Goal: Obtain resource: Download file/media

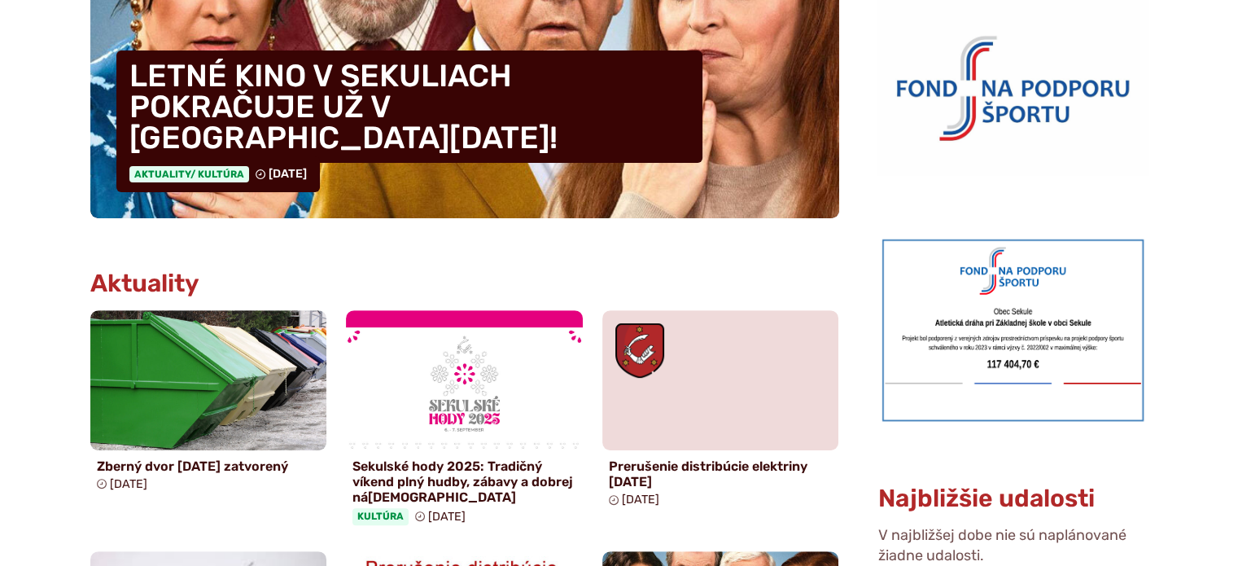
scroll to position [326, 0]
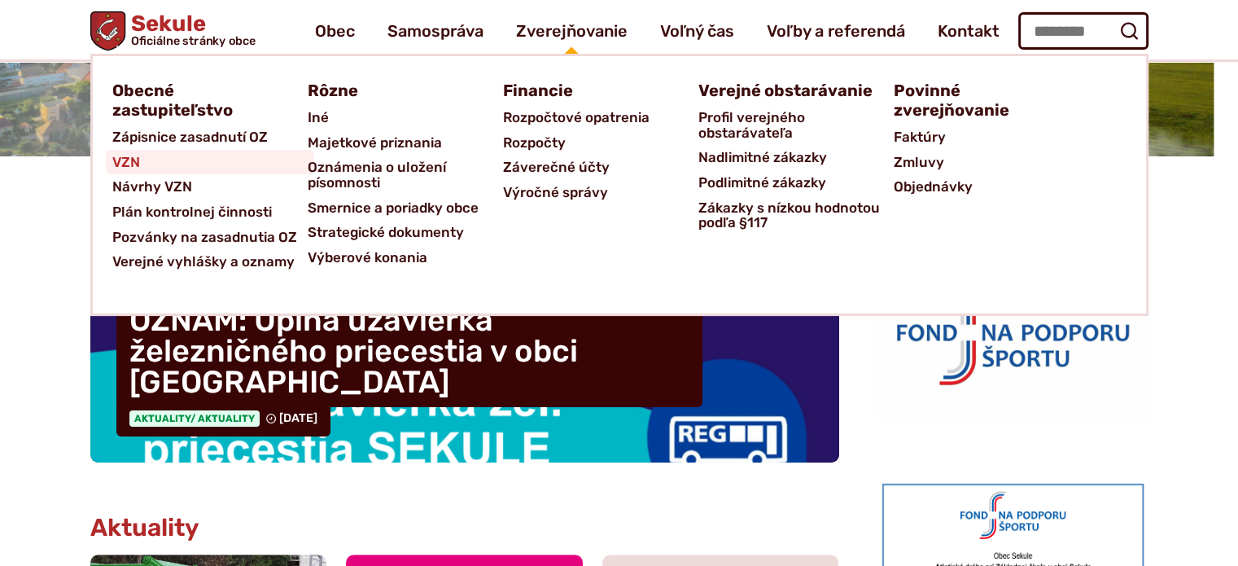
click at [125, 159] on span "VZN" at bounding box center [126, 162] width 28 height 25
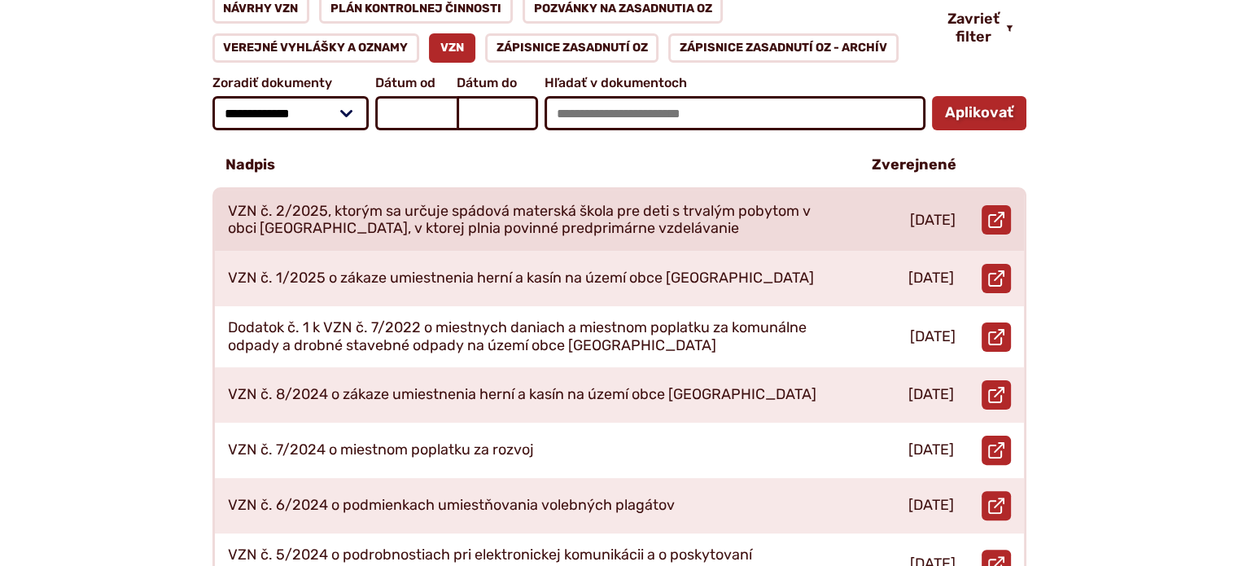
scroll to position [570, 0]
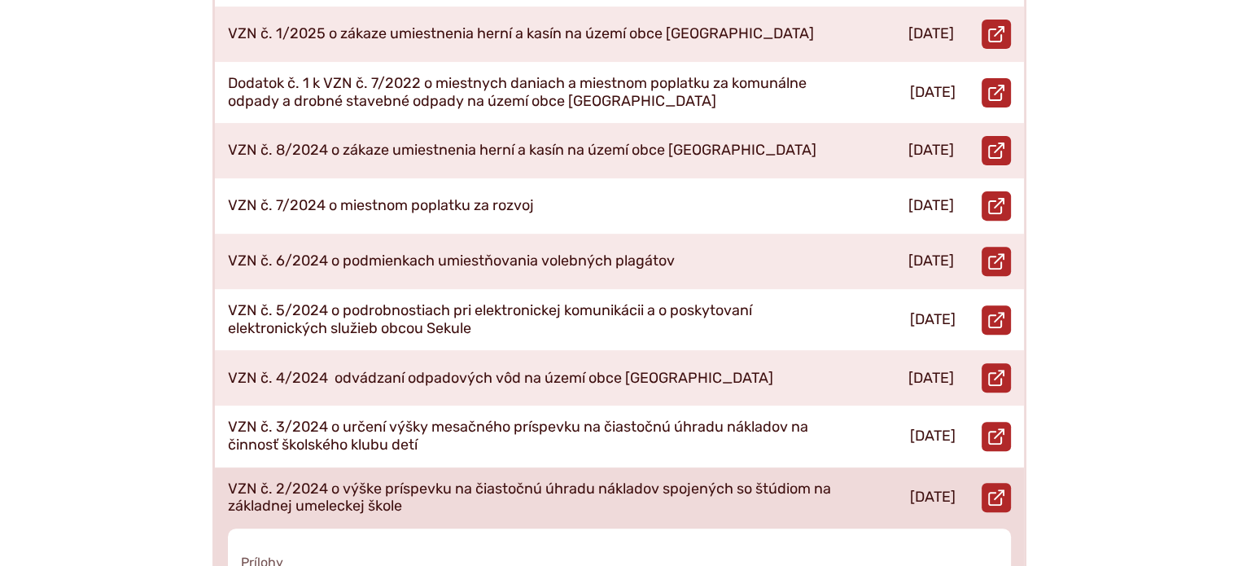
click at [433, 480] on p "VZN č. 2/2024 o výške príspevku na čiastočnú úhradu nákladov spojených so štúdi…" at bounding box center [531, 497] width 606 height 35
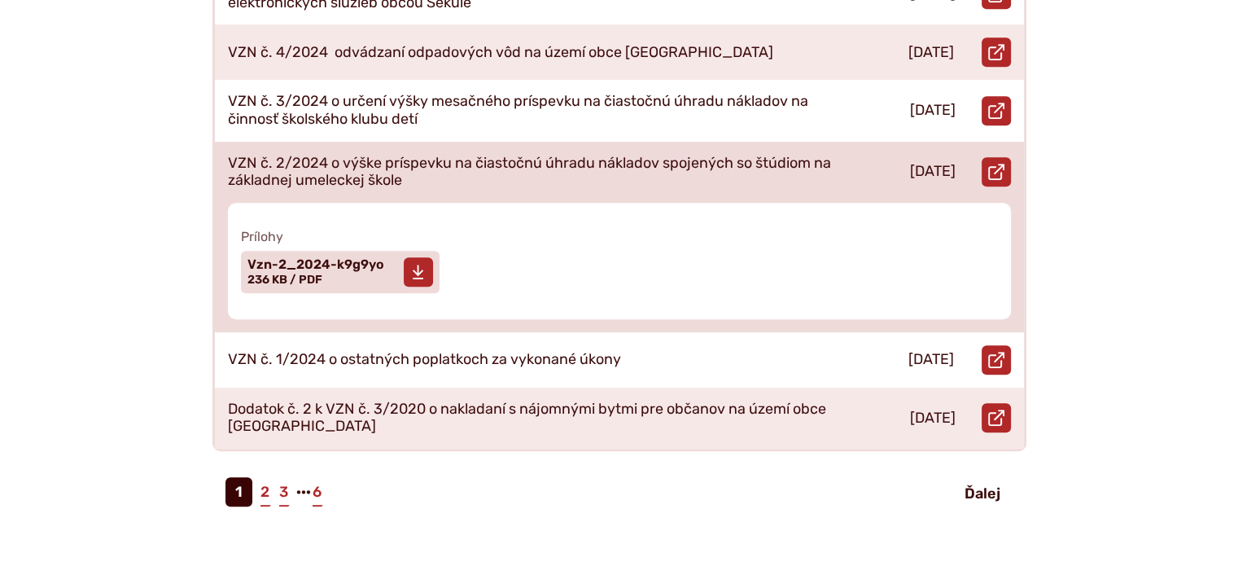
click at [309, 258] on span "Vzn-2_2024-k9g9yo" at bounding box center [316, 264] width 137 height 13
